Goal: Navigation & Orientation: Find specific page/section

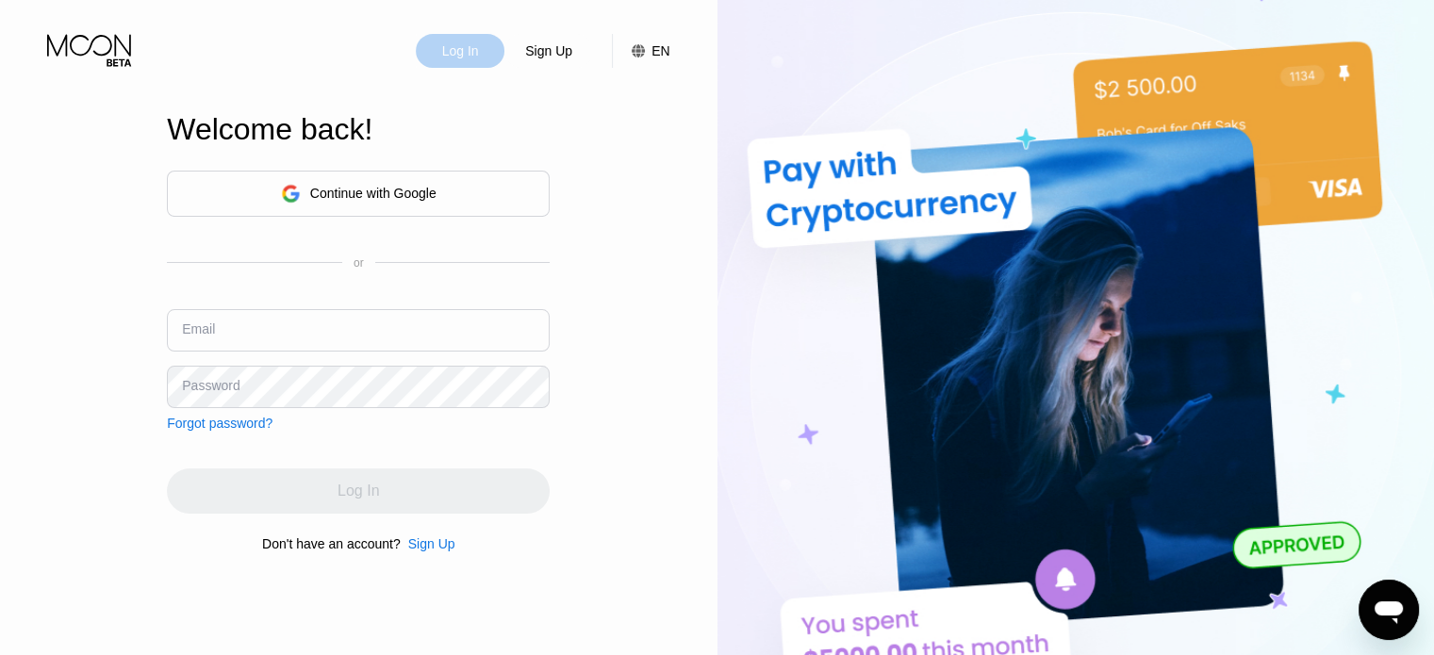
click at [471, 63] on div "Log In" at bounding box center [460, 51] width 89 height 34
click at [434, 199] on div "Continue with Google" at bounding box center [373, 193] width 126 height 15
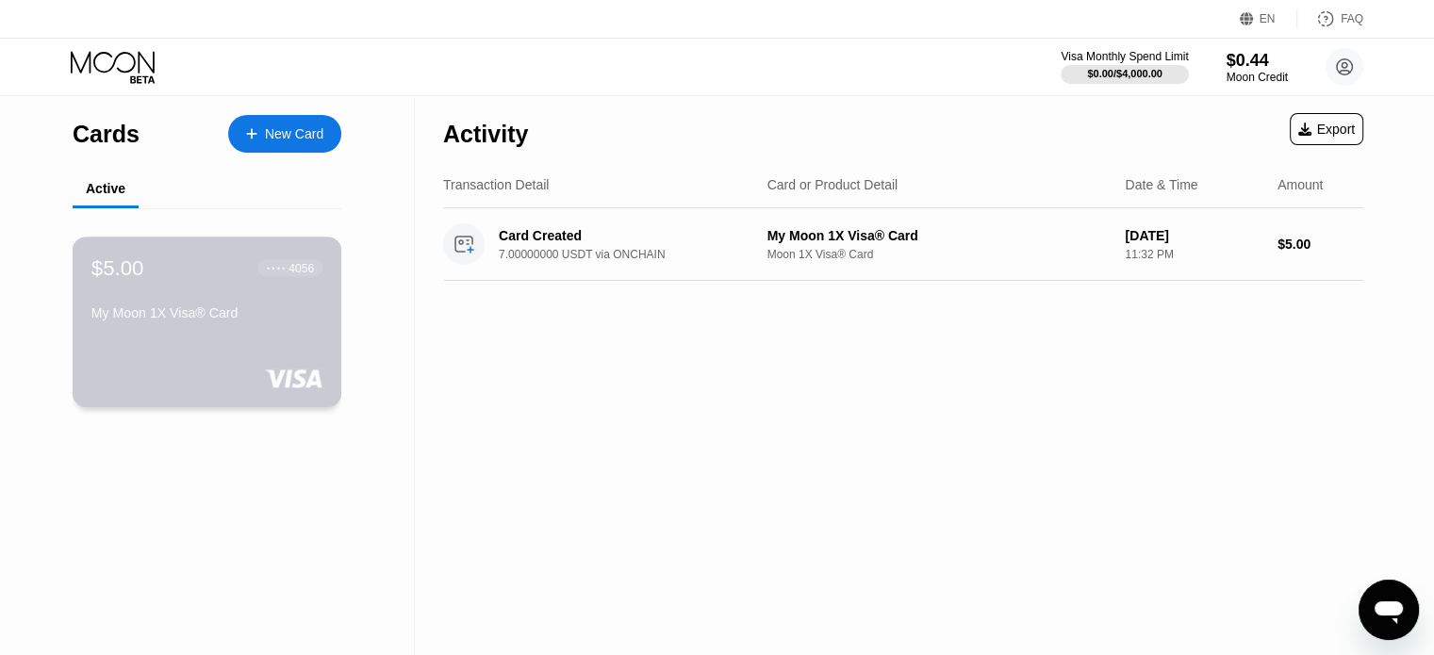
click at [196, 320] on div "My Moon 1X Visa® Card" at bounding box center [206, 312] width 231 height 15
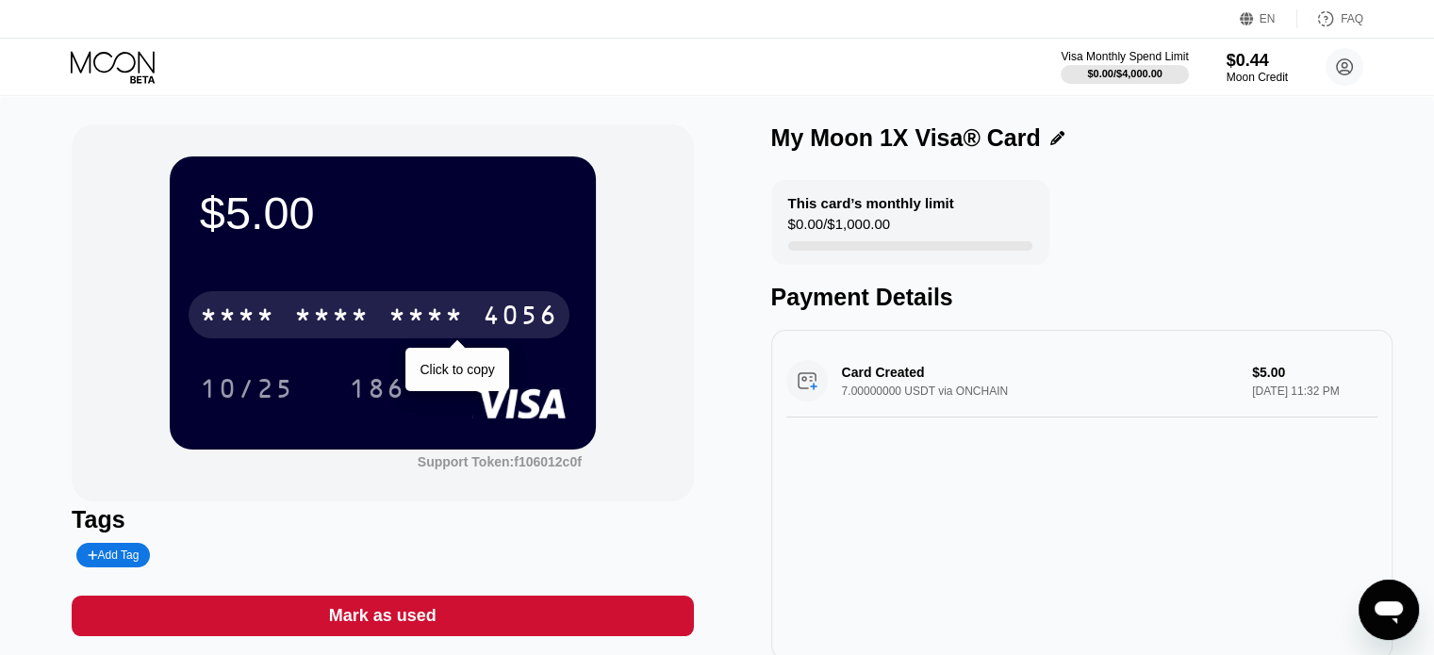
click at [324, 321] on div "* * * *" at bounding box center [331, 318] width 75 height 30
